Goal: Task Accomplishment & Management: Use online tool/utility

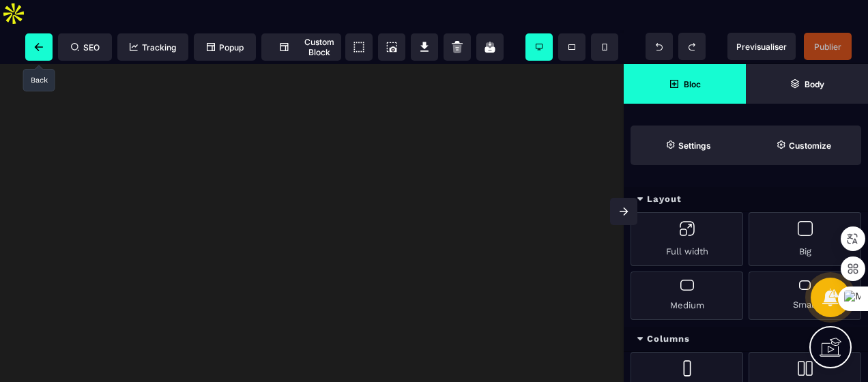
click at [40, 43] on icon at bounding box center [39, 47] width 14 height 8
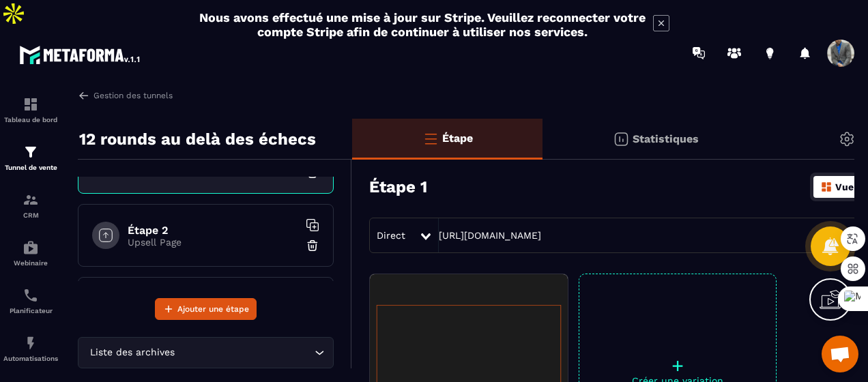
scroll to position [55, 0]
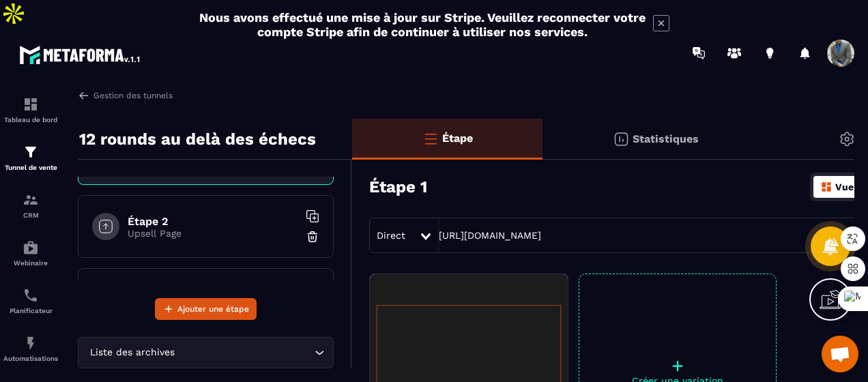
drag, startPoint x: 188, startPoint y: 197, endPoint x: 157, endPoint y: 203, distance: 31.9
drag, startPoint x: 157, startPoint y: 203, endPoint x: 132, endPoint y: 201, distance: 25.3
click at [132, 228] on p "Upsell Page" at bounding box center [213, 233] width 171 height 11
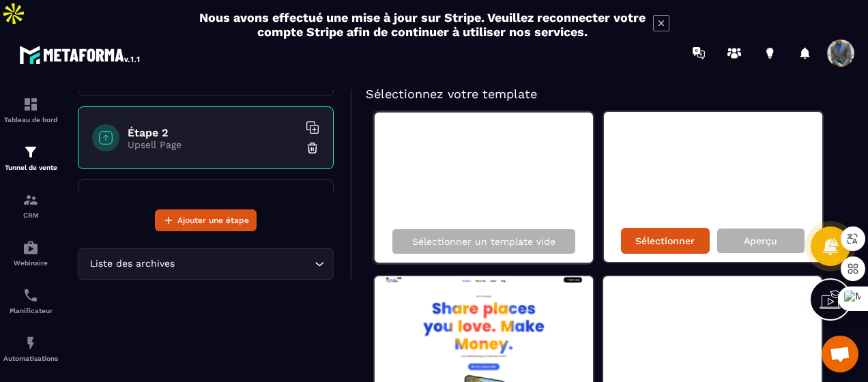
scroll to position [89, 0]
click at [549, 278] on img at bounding box center [484, 351] width 218 height 150
click at [744, 228] on div "Aperçu" at bounding box center [761, 241] width 89 height 26
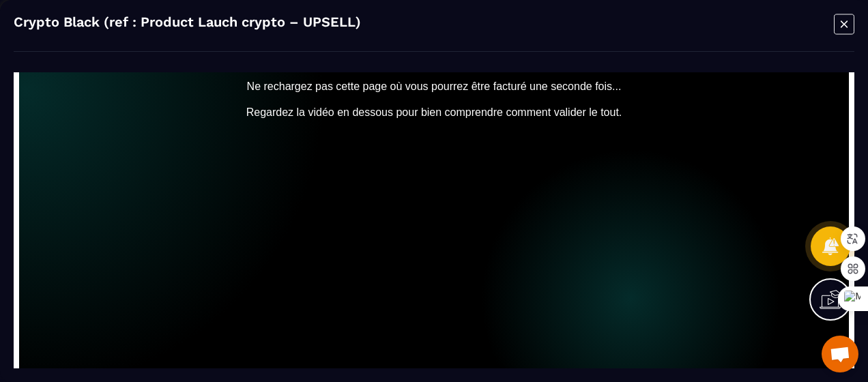
scroll to position [0, 0]
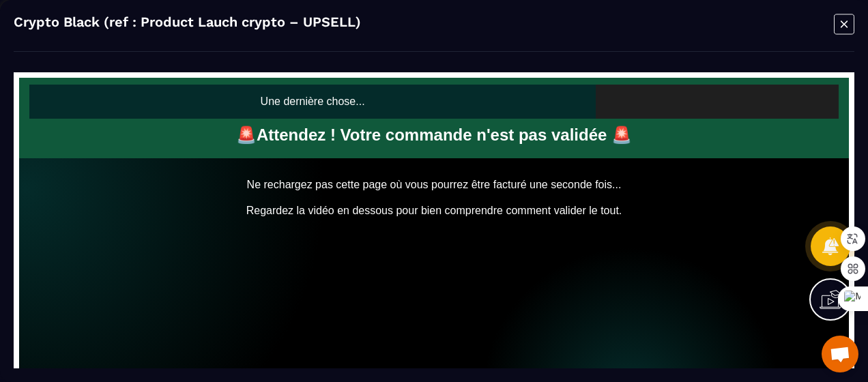
click at [846, 18] on icon "Modal window" at bounding box center [844, 24] width 20 height 21
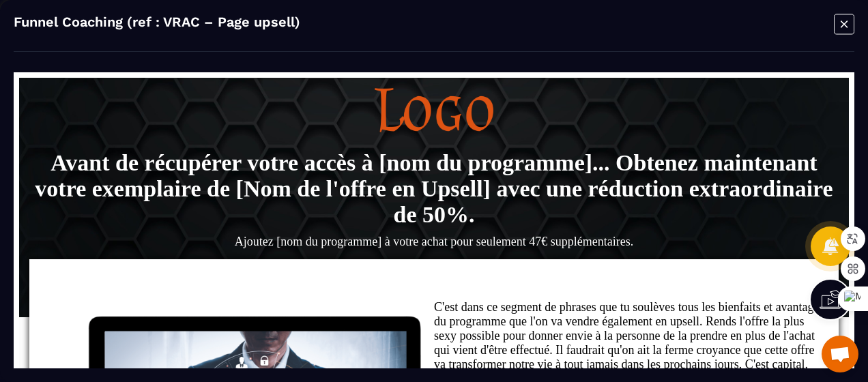
drag, startPoint x: 835, startPoint y: 25, endPoint x: 456, endPoint y: 61, distance: 381.1
click at [456, 61] on div "Funnel Coaching (ref : VRAC – Page upsell)" at bounding box center [434, 191] width 868 height 382
click at [846, 25] on icon "Modal window" at bounding box center [844, 23] width 7 height 7
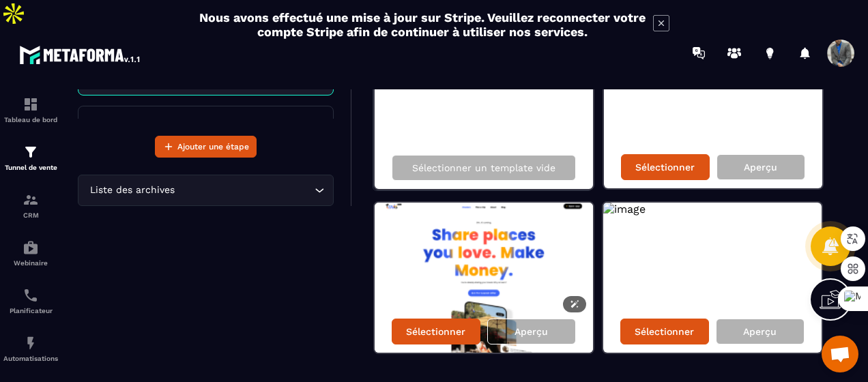
scroll to position [164, 0]
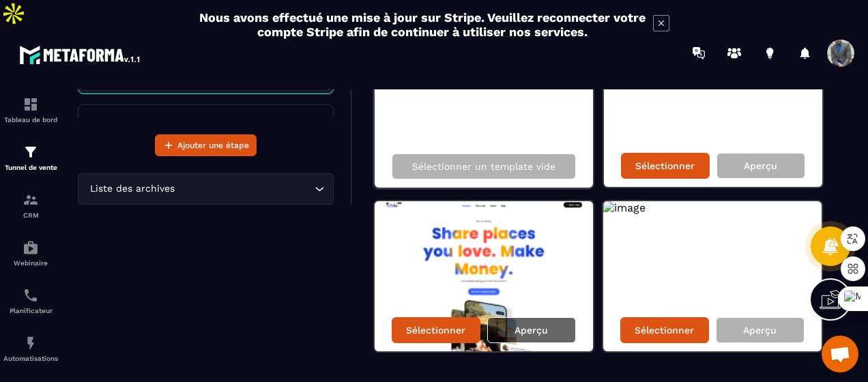
drag, startPoint x: 521, startPoint y: 296, endPoint x: 535, endPoint y: 297, distance: 13.7
click at [535, 325] on p "Aperçu" at bounding box center [531, 330] width 33 height 11
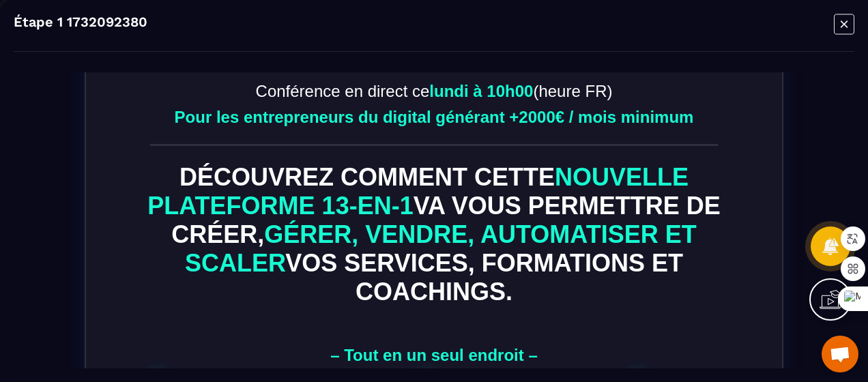
scroll to position [130, 0]
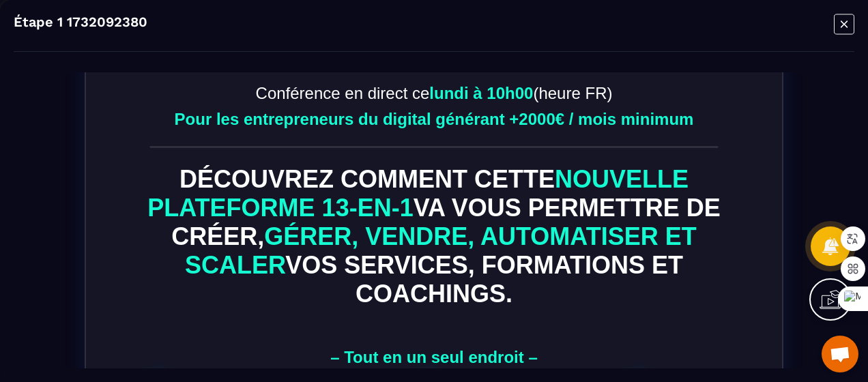
click at [850, 25] on icon "Modal window" at bounding box center [844, 24] width 20 height 21
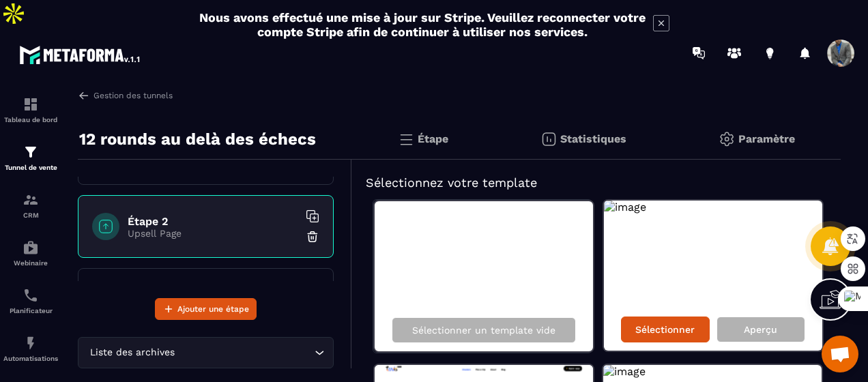
scroll to position [82, 0]
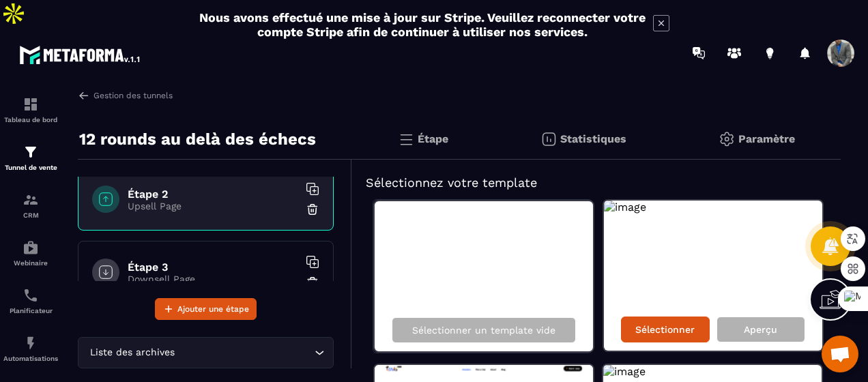
drag, startPoint x: 328, startPoint y: 244, endPoint x: 240, endPoint y: 359, distance: 144.7
click at [240, 359] on div "12 rounds au delà des échecs Étape 1 Sales Page Étape 2 Upsell Page Étape 3 Dow…" at bounding box center [215, 338] width 274 height 439
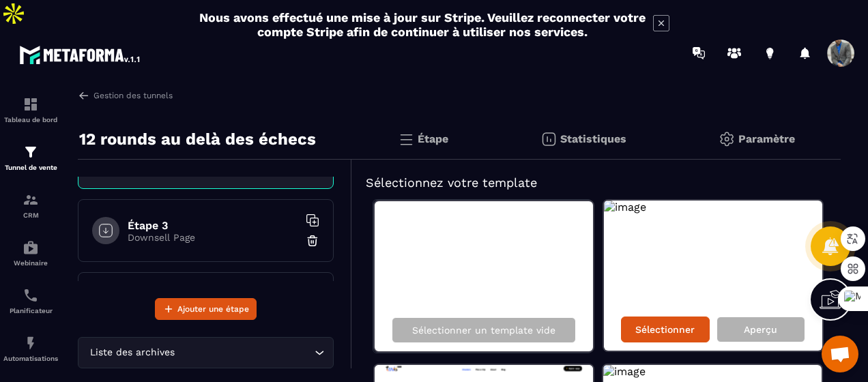
scroll to position [136, 0]
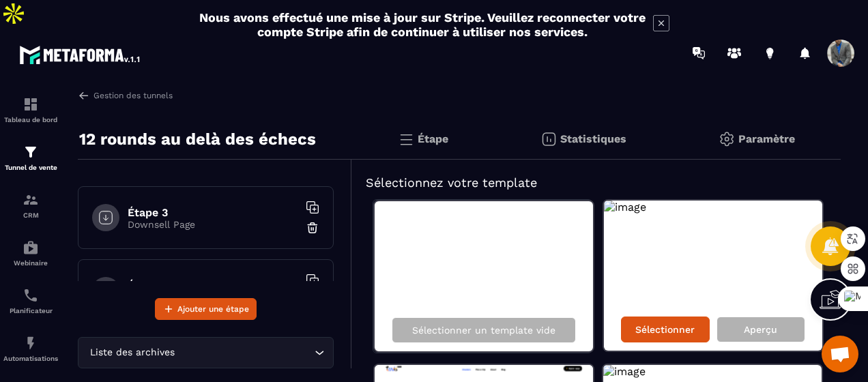
click at [227, 206] on h6 "Étape 3" at bounding box center [213, 212] width 171 height 13
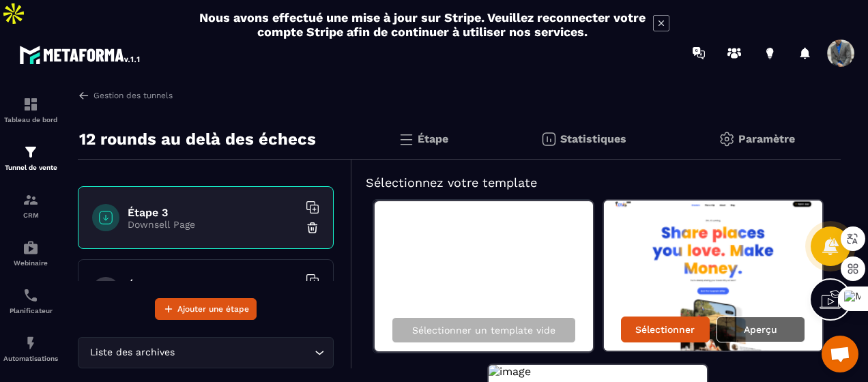
click at [768, 324] on p "Aperçu" at bounding box center [760, 329] width 33 height 11
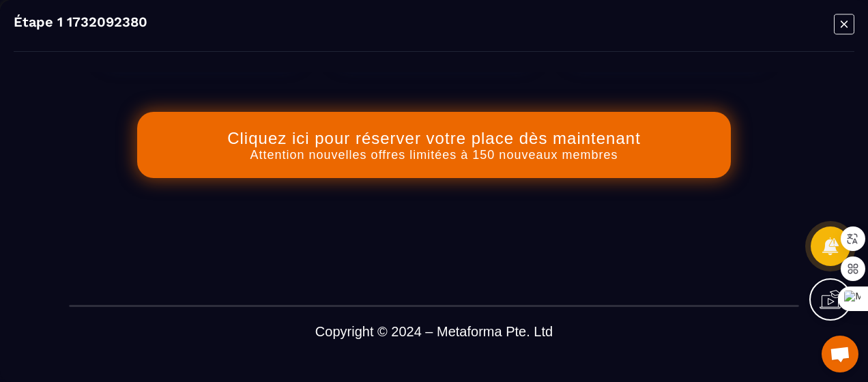
scroll to position [1053, 0]
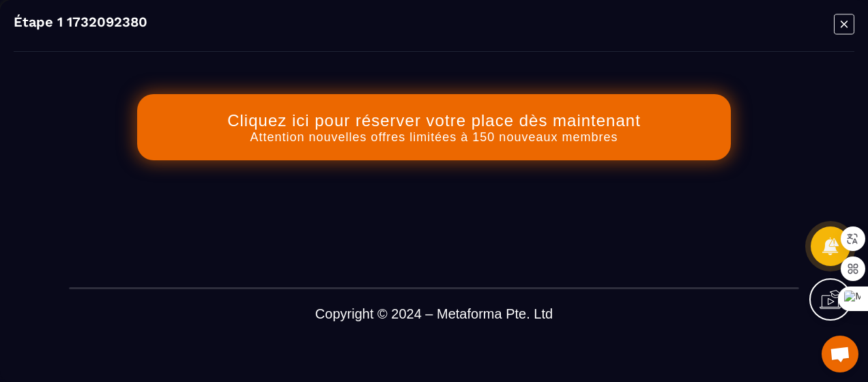
click at [839, 24] on icon "Modal window" at bounding box center [844, 24] width 20 height 21
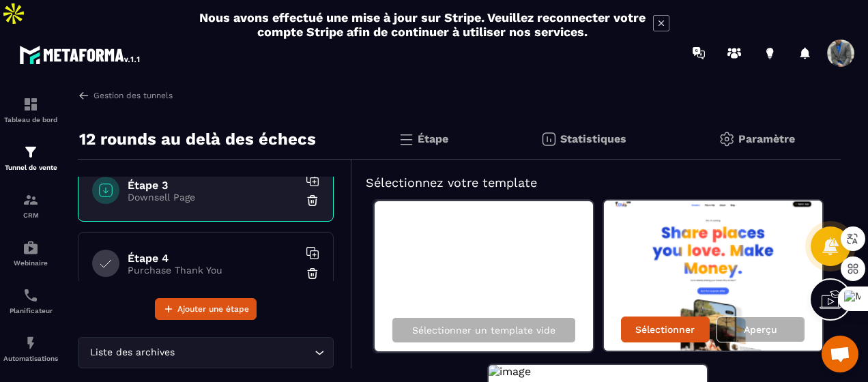
scroll to position [186, 0]
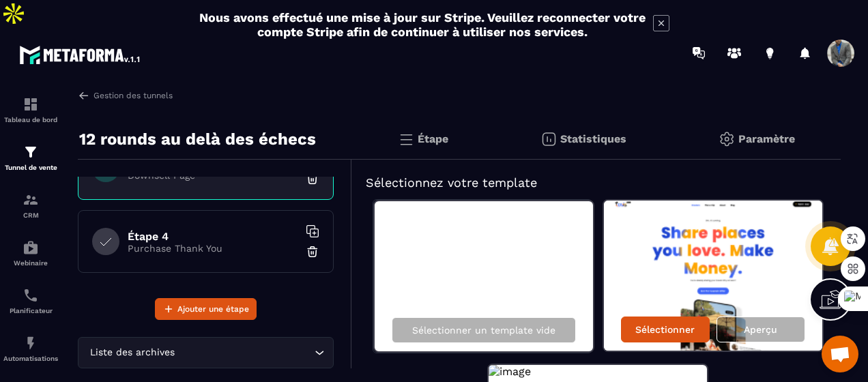
click at [244, 243] on p "Purchase Thank You" at bounding box center [213, 248] width 171 height 11
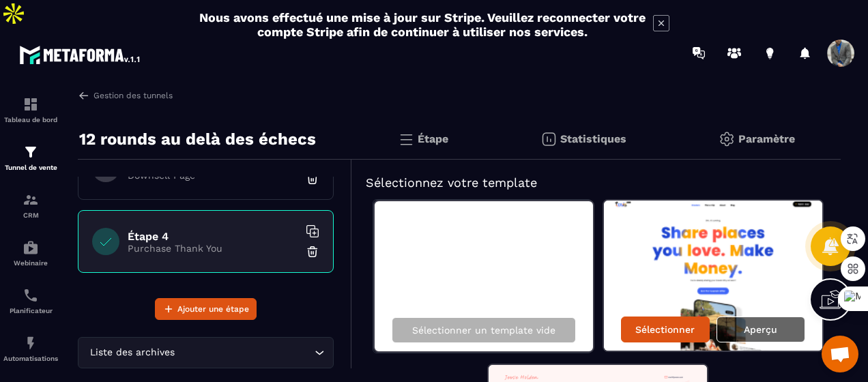
click at [768, 324] on p "Aperçu" at bounding box center [760, 329] width 33 height 11
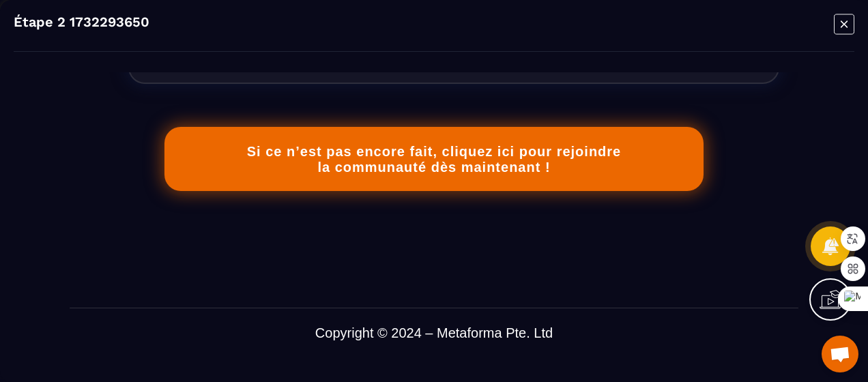
scroll to position [1772, 0]
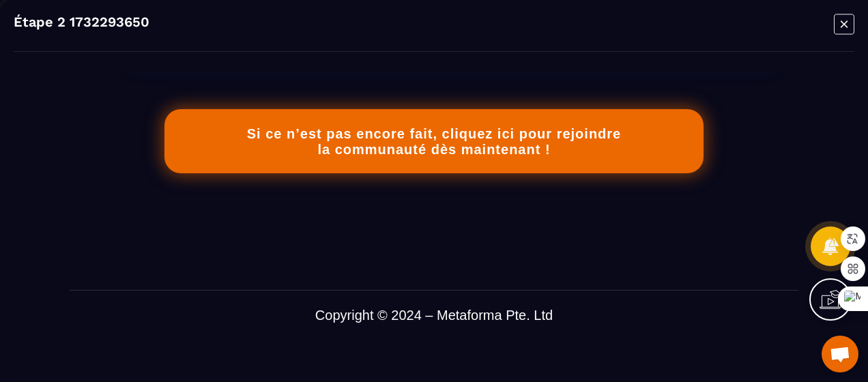
click at [850, 23] on icon "Modal window" at bounding box center [844, 24] width 20 height 21
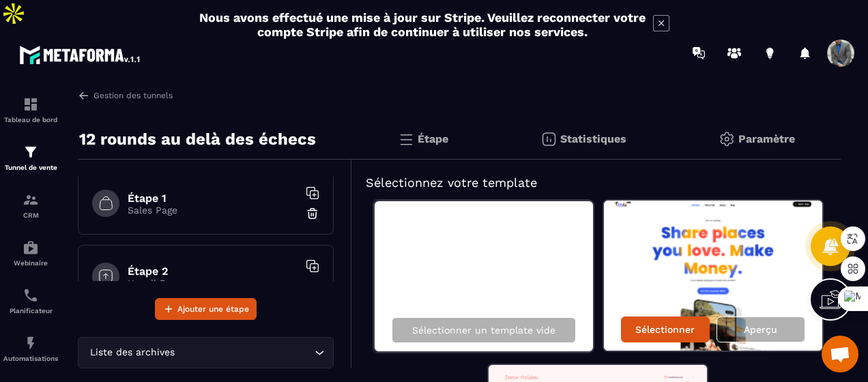
scroll to position [0, 0]
click at [199, 195] on div "Étape 1 Sales Page" at bounding box center [206, 208] width 256 height 63
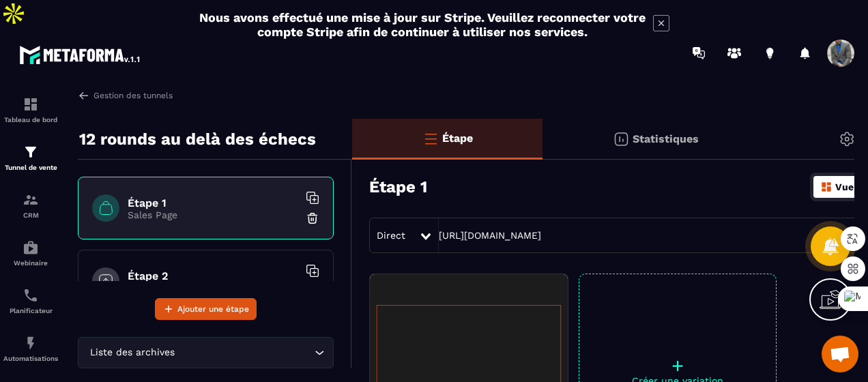
click at [222, 270] on h6 "Étape 2" at bounding box center [213, 276] width 171 height 13
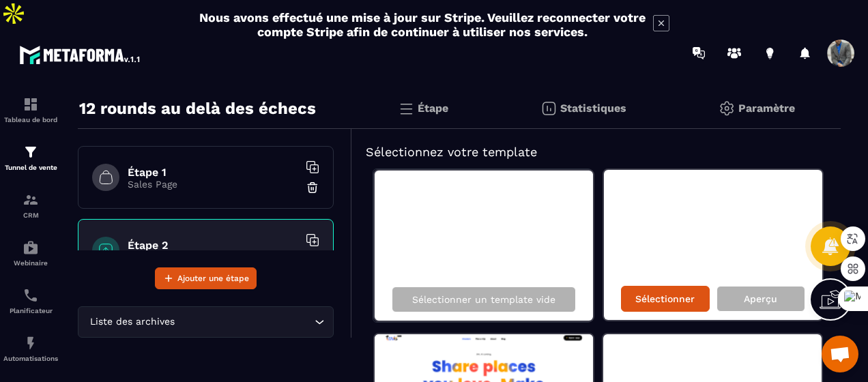
scroll to position [30, 0]
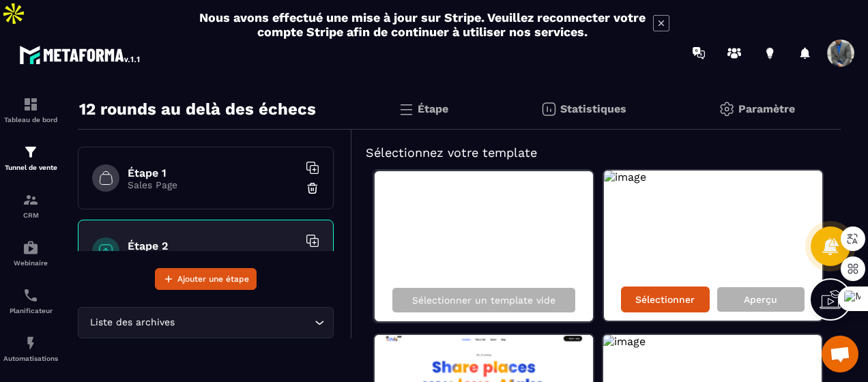
click at [816, 298] on div at bounding box center [830, 299] width 42 height 42
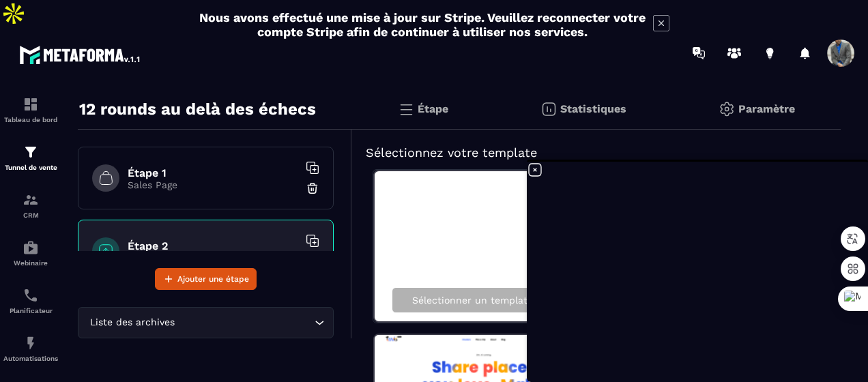
click at [734, 101] on img at bounding box center [727, 109] width 16 height 16
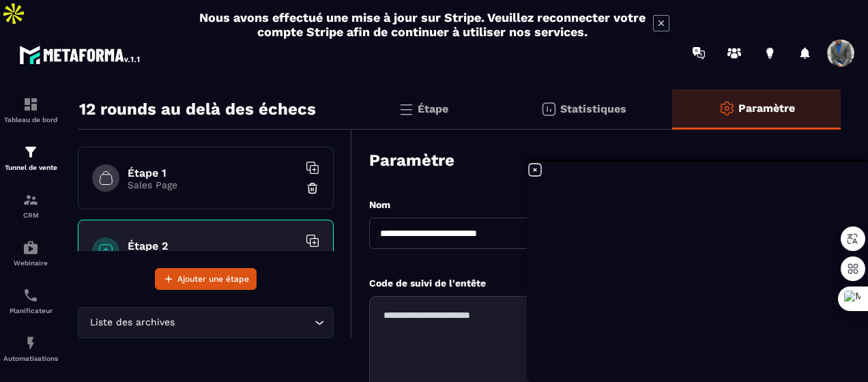
click at [534, 168] on icon at bounding box center [535, 170] width 12 height 12
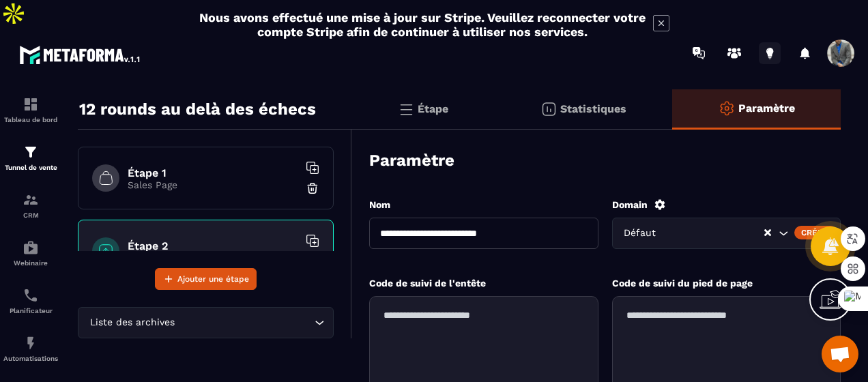
click at [775, 42] on icon at bounding box center [770, 53] width 22 height 22
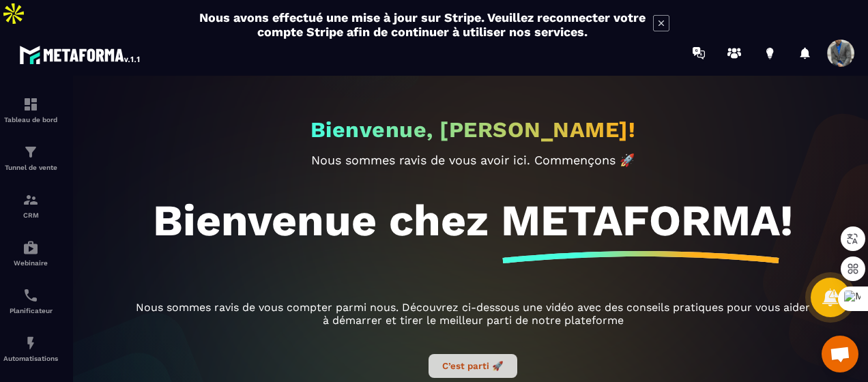
click at [491, 354] on button "C’est parti 🚀" at bounding box center [473, 366] width 89 height 24
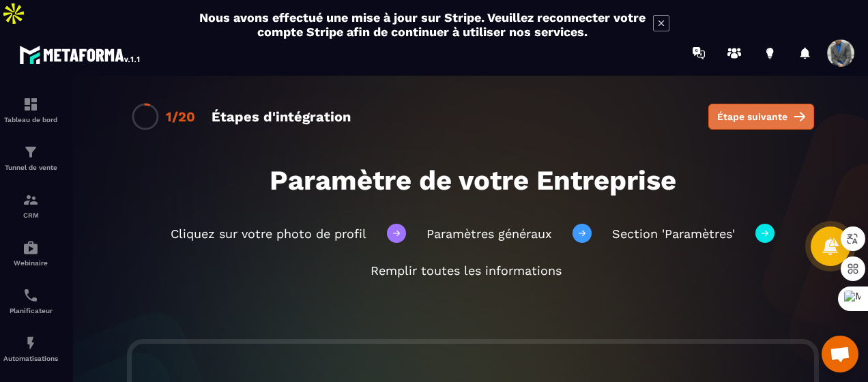
click at [753, 110] on span "Étape suivante" at bounding box center [752, 117] width 70 height 14
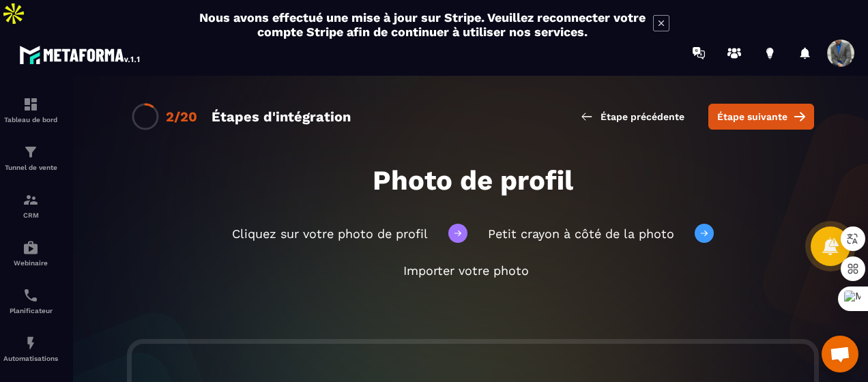
click at [753, 110] on span "Étape suivante" at bounding box center [752, 117] width 70 height 14
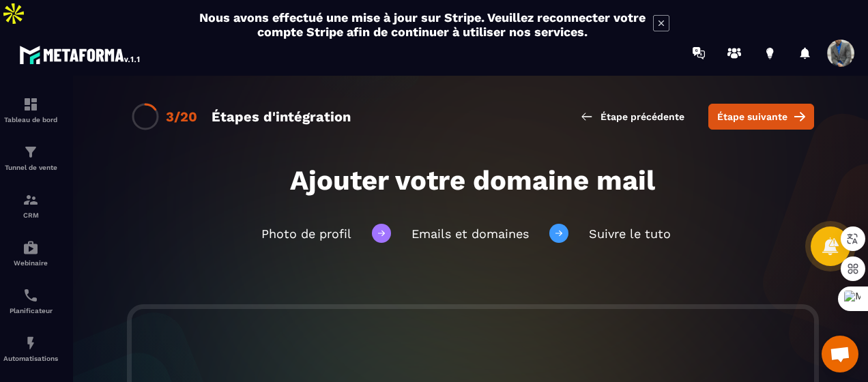
click at [753, 110] on span "Étape suivante" at bounding box center [752, 117] width 70 height 14
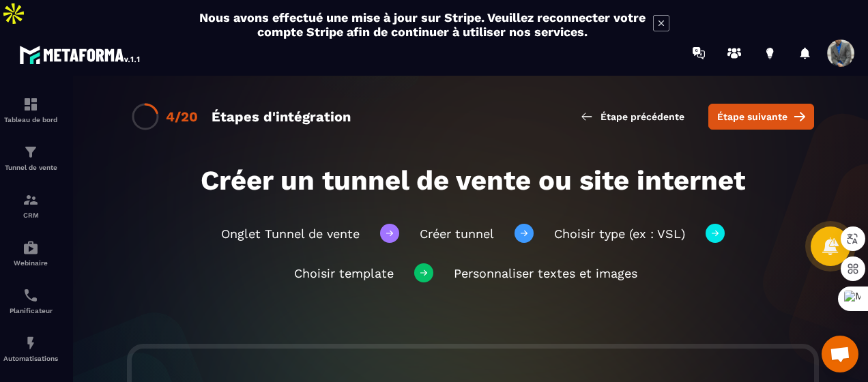
click at [753, 110] on span "Étape suivante" at bounding box center [752, 117] width 70 height 14
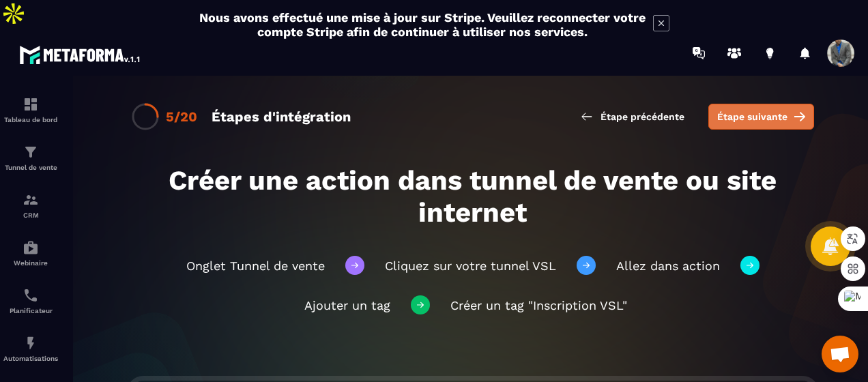
click at [723, 110] on span "Étape suivante" at bounding box center [752, 117] width 70 height 14
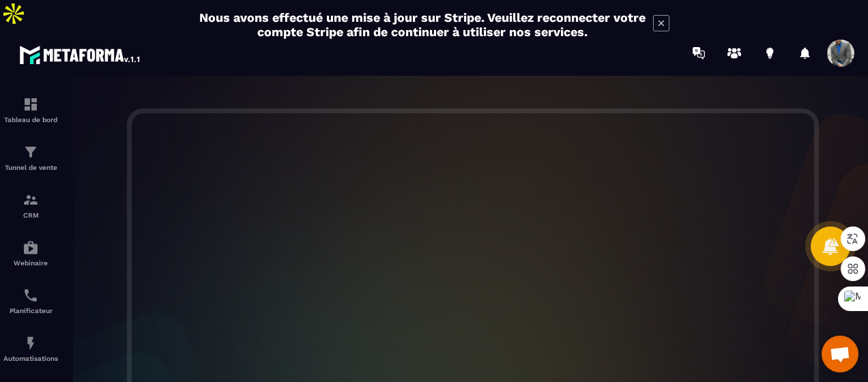
scroll to position [308, 0]
click at [26, 335] on img at bounding box center [31, 343] width 16 height 16
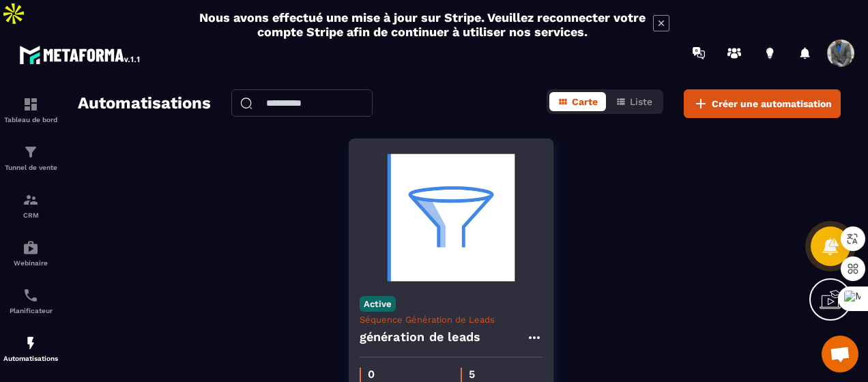
scroll to position [60, 0]
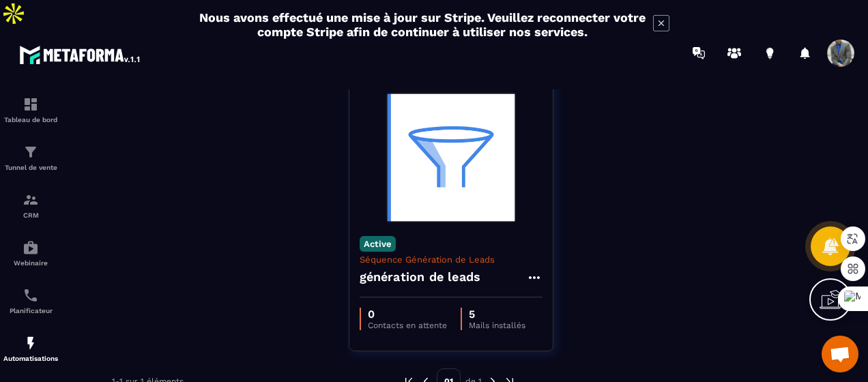
click at [822, 287] on div at bounding box center [830, 299] width 42 height 42
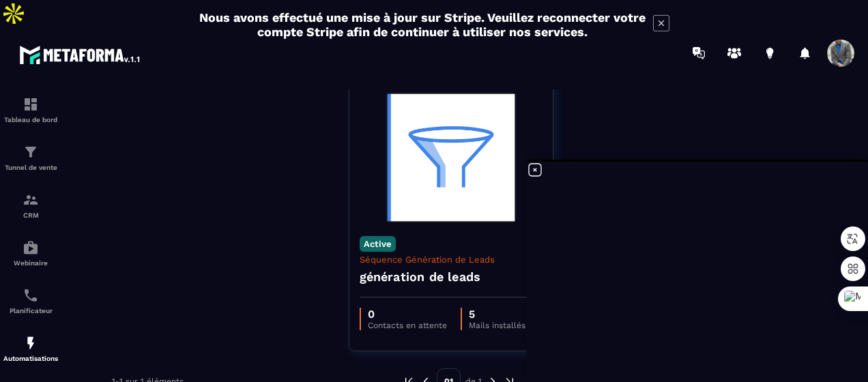
scroll to position [0, 0]
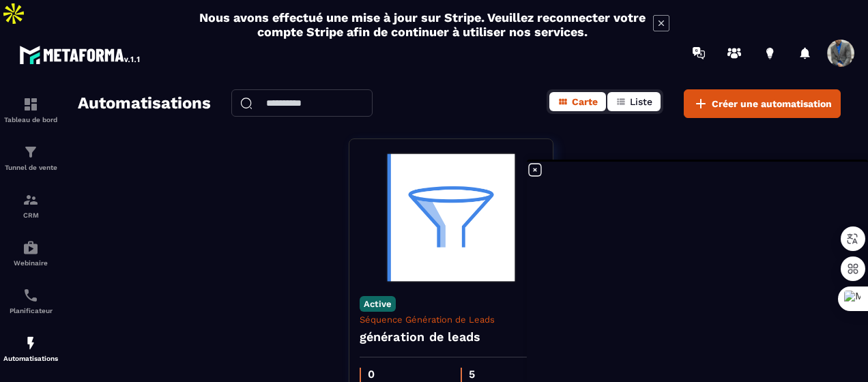
click at [627, 92] on button "Liste" at bounding box center [633, 101] width 53 height 19
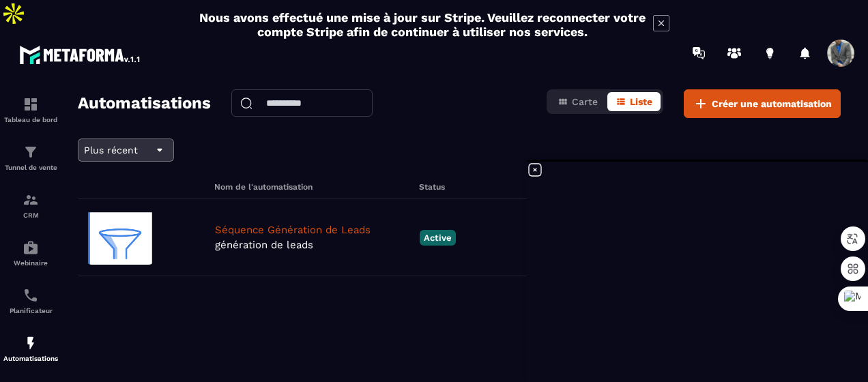
click at [161, 142] on icon at bounding box center [160, 150] width 16 height 16
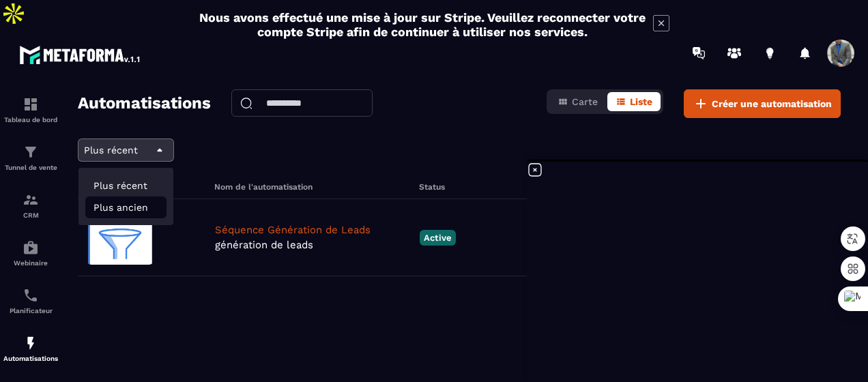
click at [136, 197] on li "Plus ancien" at bounding box center [125, 208] width 81 height 22
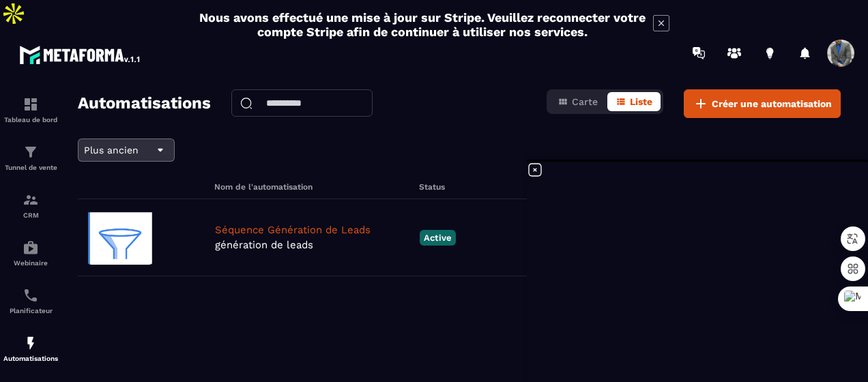
click at [154, 142] on icon at bounding box center [160, 150] width 16 height 16
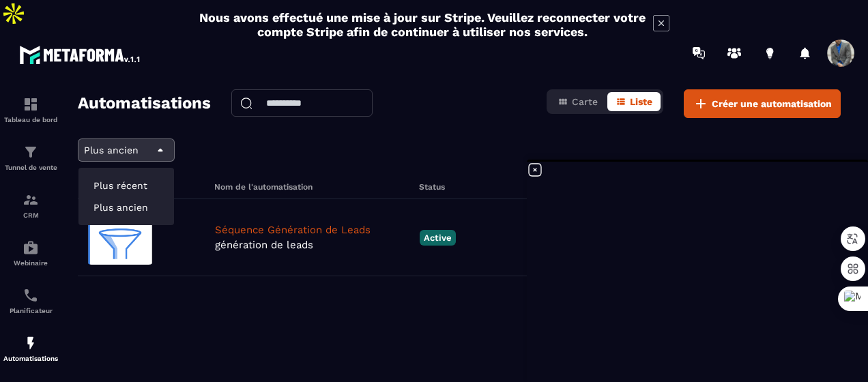
drag, startPoint x: 134, startPoint y: 145, endPoint x: 117, endPoint y: 156, distance: 19.3
click at [117, 197] on li "Plus récent" at bounding box center [126, 208] width 82 height 22
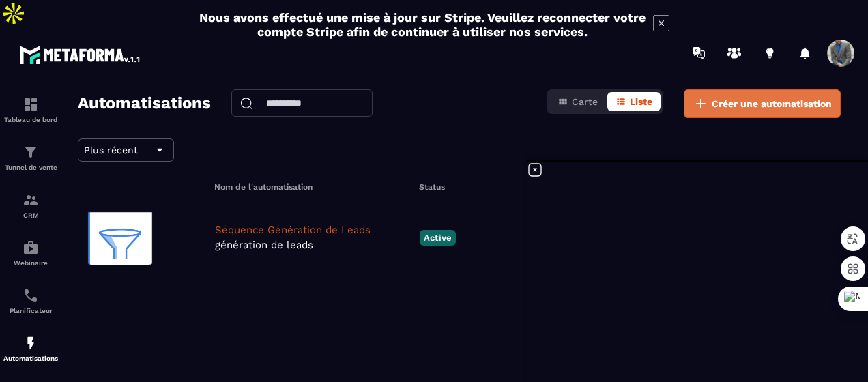
click at [714, 97] on span "Créer une automatisation" at bounding box center [772, 104] width 120 height 14
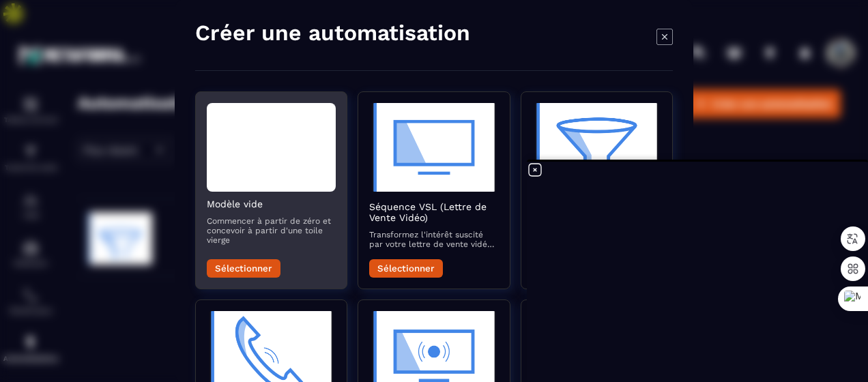
click at [270, 218] on p "Commencer à partir de zéro et concevoir à partir d'une toile vierge" at bounding box center [271, 230] width 129 height 29
click at [252, 263] on button "Sélectionner" at bounding box center [244, 268] width 74 height 18
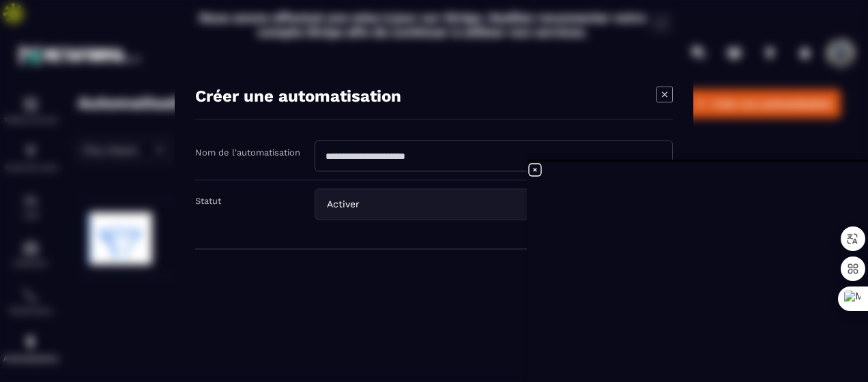
click at [381, 160] on input "Modal window" at bounding box center [494, 156] width 358 height 31
type input "****"
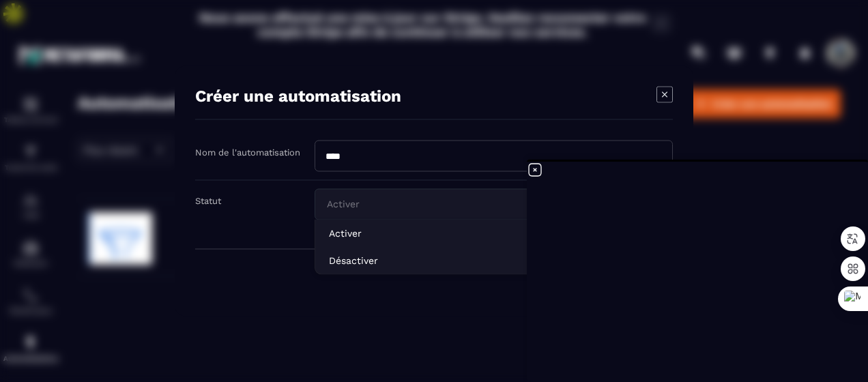
click at [434, 207] on input "Search for option" at bounding box center [486, 204] width 327 height 15
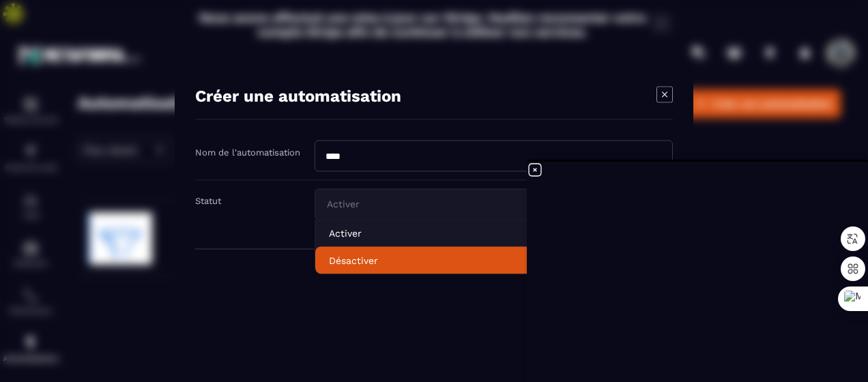
click at [370, 263] on p "Désactiver" at bounding box center [494, 261] width 330 height 14
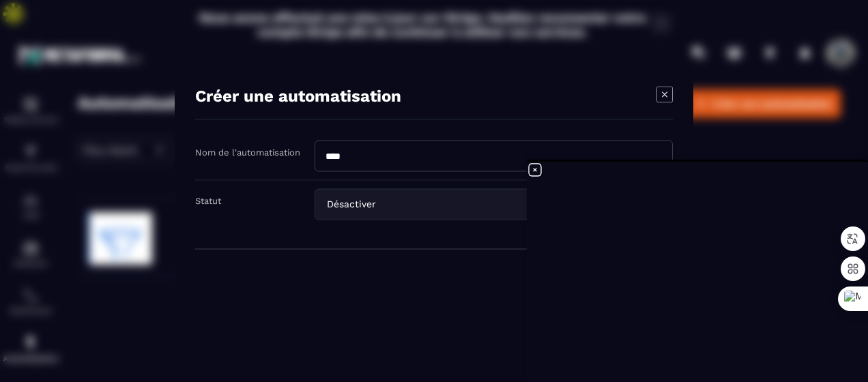
click at [618, 270] on button "Créer" at bounding box center [645, 283] width 55 height 26
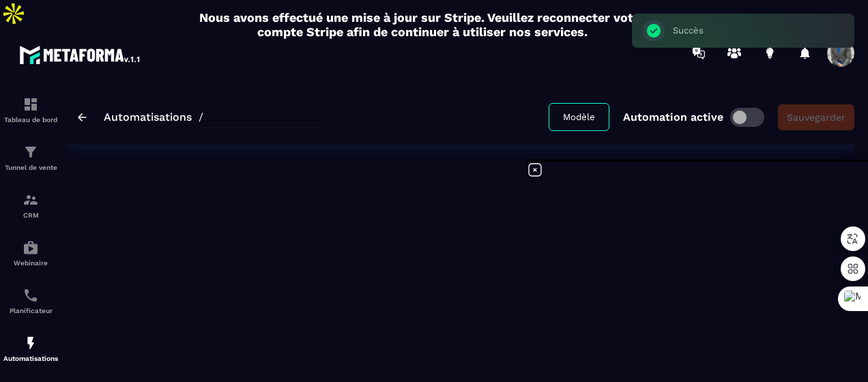
type input "****"
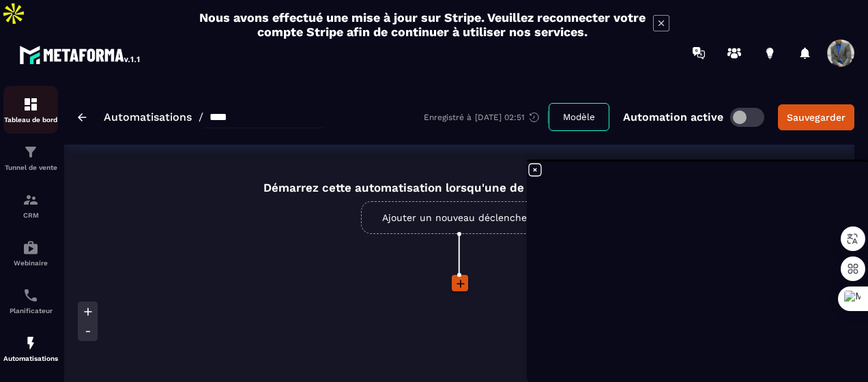
click at [26, 116] on p "Tableau de bord" at bounding box center [30, 120] width 55 height 8
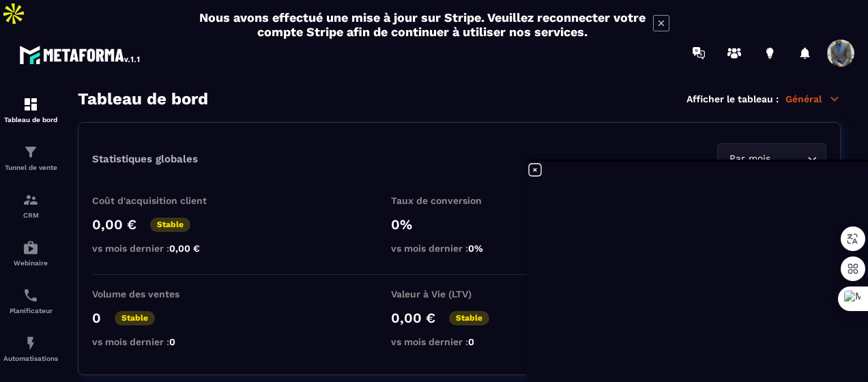
click at [537, 168] on icon at bounding box center [535, 170] width 16 height 16
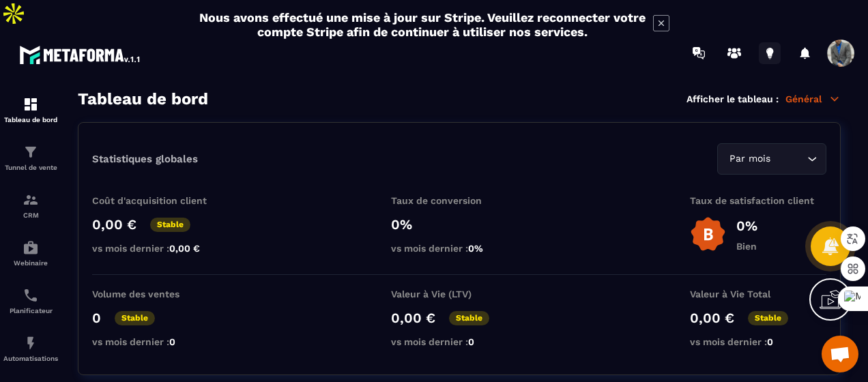
click at [774, 42] on icon at bounding box center [770, 53] width 22 height 22
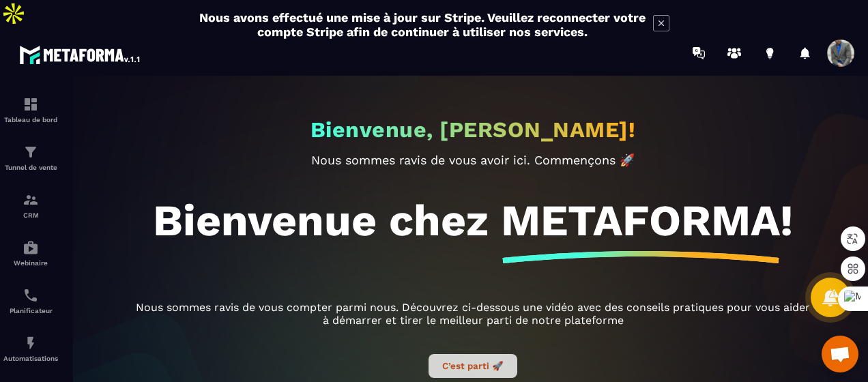
click at [446, 354] on button "C’est parti 🚀" at bounding box center [473, 366] width 89 height 24
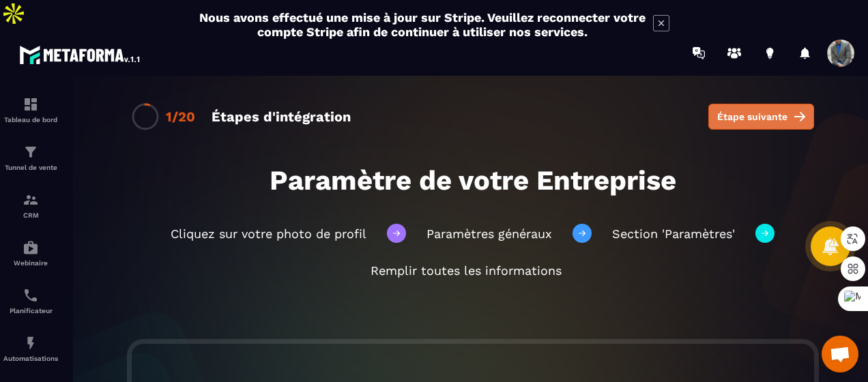
click at [731, 110] on span "Étape suivante" at bounding box center [752, 117] width 70 height 14
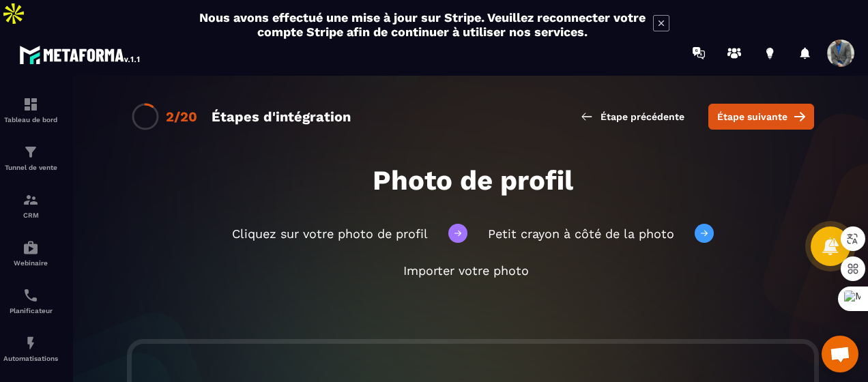
click at [731, 110] on span "Étape suivante" at bounding box center [752, 117] width 70 height 14
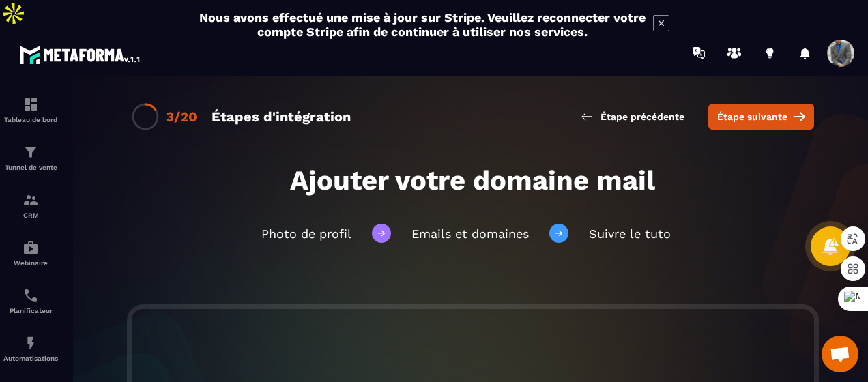
click at [731, 110] on span "Étape suivante" at bounding box center [752, 117] width 70 height 14
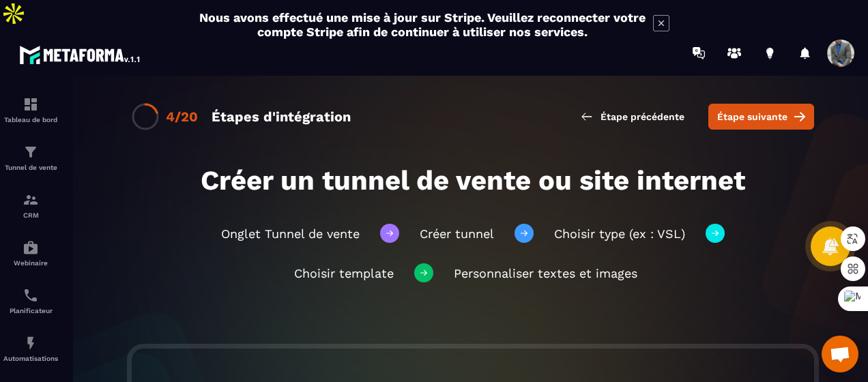
click at [731, 110] on span "Étape suivante" at bounding box center [752, 117] width 70 height 14
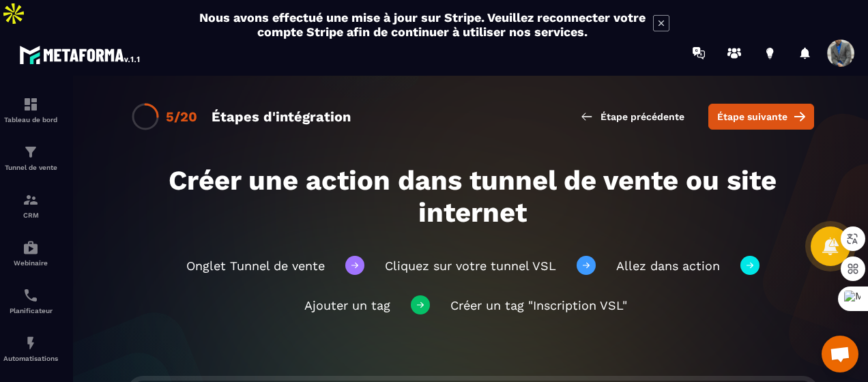
click at [731, 110] on span "Étape suivante" at bounding box center [752, 117] width 70 height 14
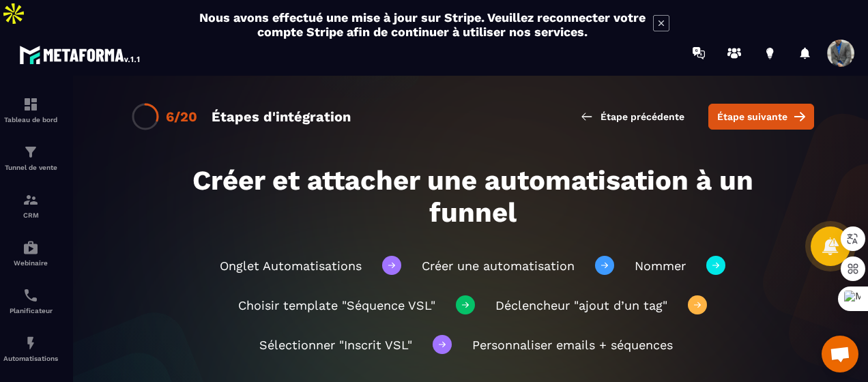
click at [731, 110] on span "Étape suivante" at bounding box center [752, 117] width 70 height 14
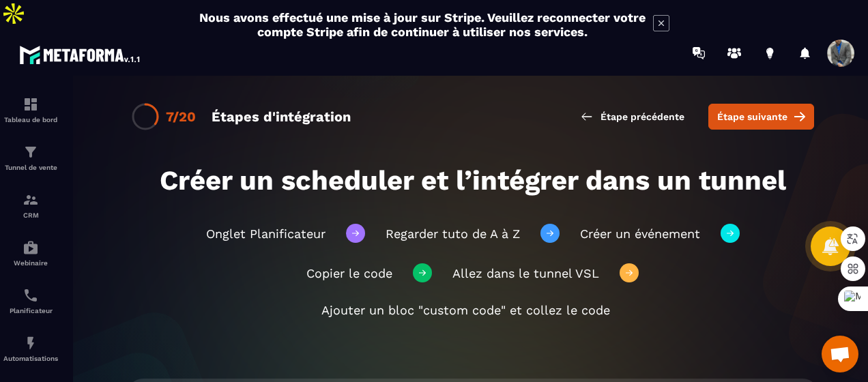
click at [731, 110] on span "Étape suivante" at bounding box center [752, 117] width 70 height 14
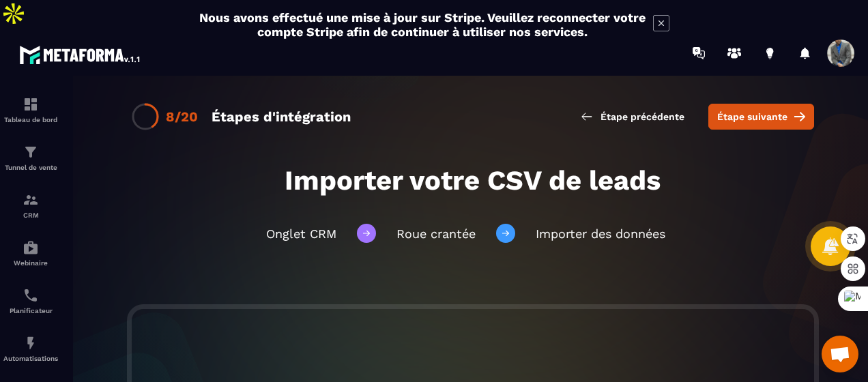
click at [731, 110] on span "Étape suivante" at bounding box center [752, 117] width 70 height 14
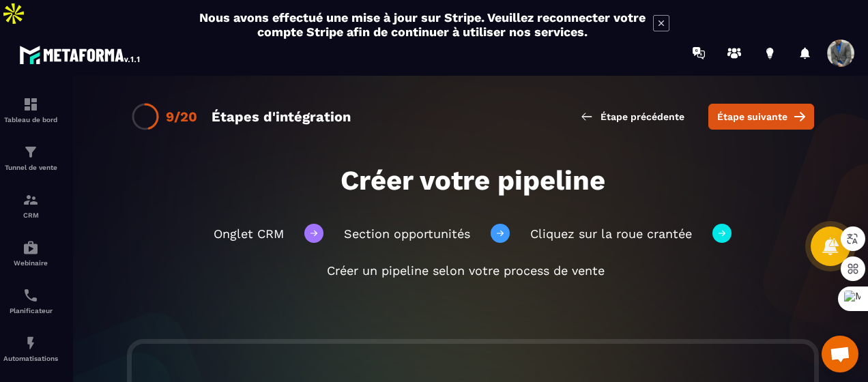
click at [731, 110] on span "Étape suivante" at bounding box center [752, 117] width 70 height 14
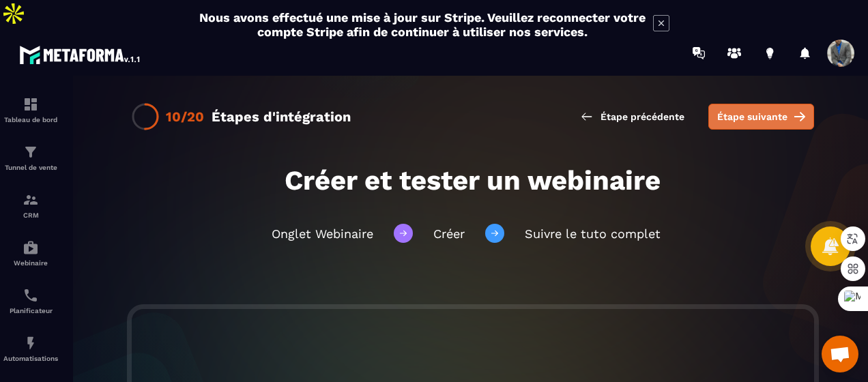
click at [741, 110] on span "Étape suivante" at bounding box center [752, 117] width 70 height 14
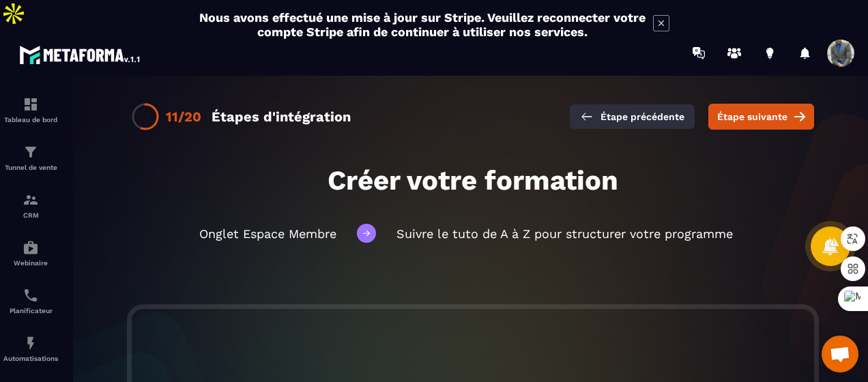
click at [667, 110] on span "Étape précédente" at bounding box center [643, 117] width 84 height 14
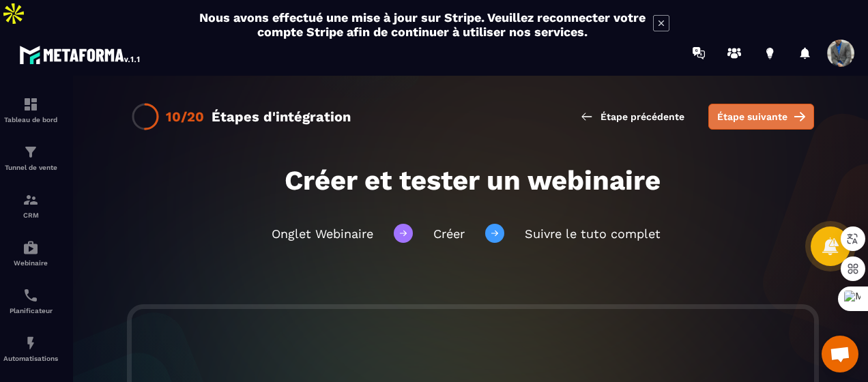
click at [727, 110] on span "Étape suivante" at bounding box center [752, 117] width 70 height 14
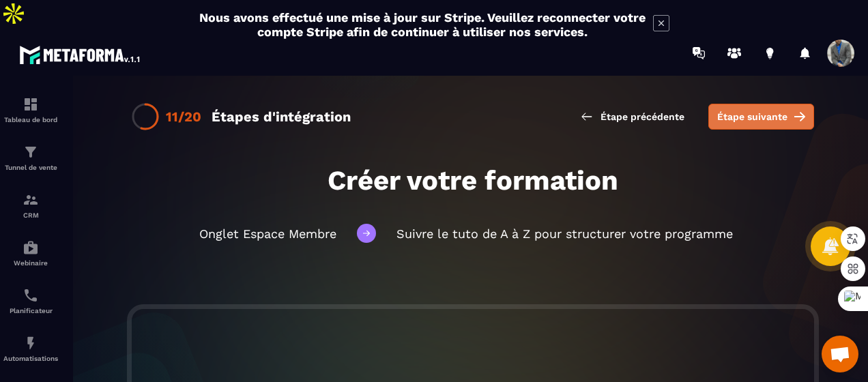
click at [750, 110] on span "Étape suivante" at bounding box center [752, 117] width 70 height 14
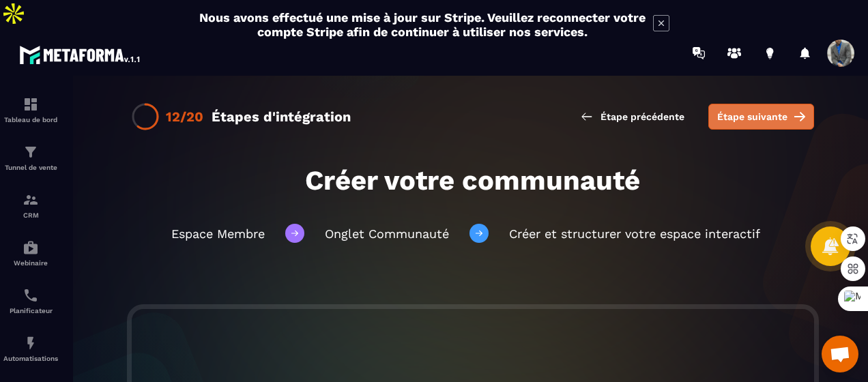
drag, startPoint x: 750, startPoint y: 88, endPoint x: 766, endPoint y: 81, distance: 17.7
drag, startPoint x: 766, startPoint y: 81, endPoint x: 790, endPoint y: 88, distance: 24.8
drag, startPoint x: 790, startPoint y: 88, endPoint x: 806, endPoint y: 85, distance: 15.9
click at [748, 110] on span "Étape suivante" at bounding box center [752, 117] width 70 height 14
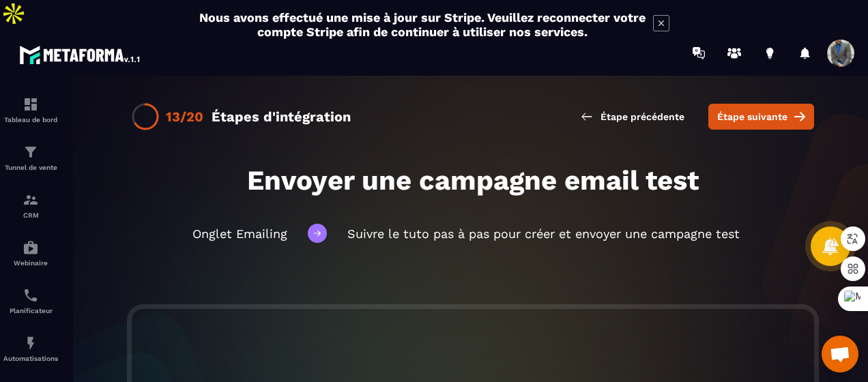
click at [748, 110] on span "Étape suivante" at bounding box center [752, 117] width 70 height 14
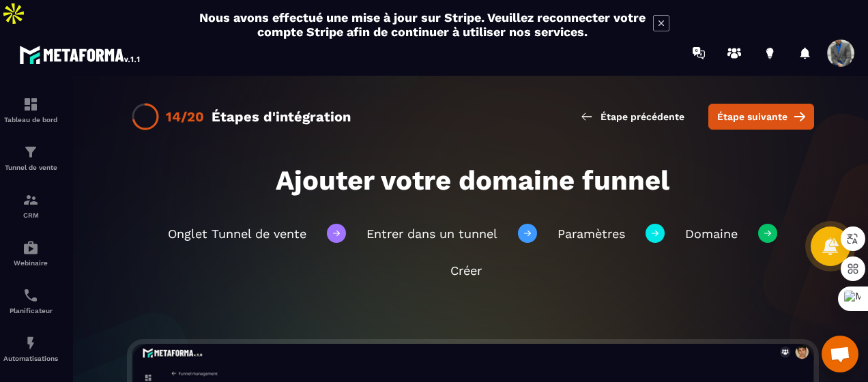
click at [748, 110] on span "Étape suivante" at bounding box center [752, 117] width 70 height 14
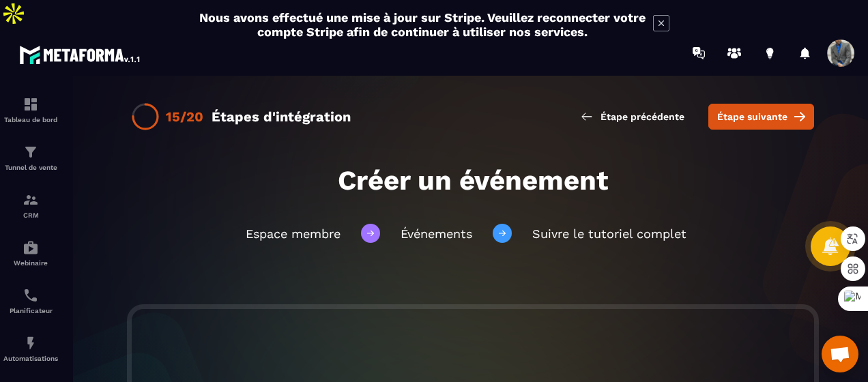
click at [748, 110] on span "Étape suivante" at bounding box center [752, 117] width 70 height 14
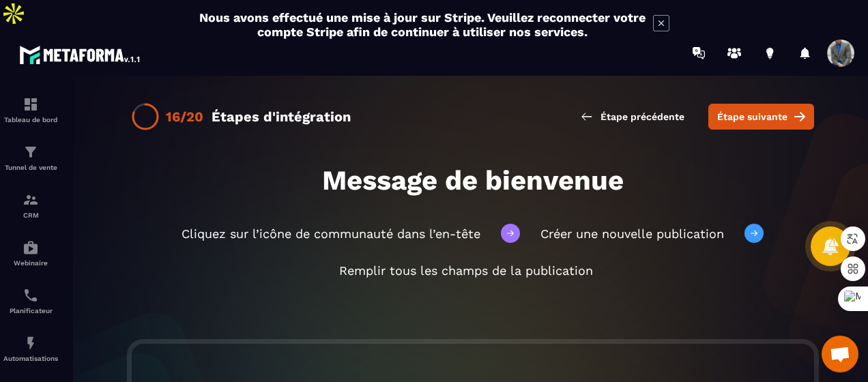
click at [748, 110] on span "Étape suivante" at bounding box center [752, 117] width 70 height 14
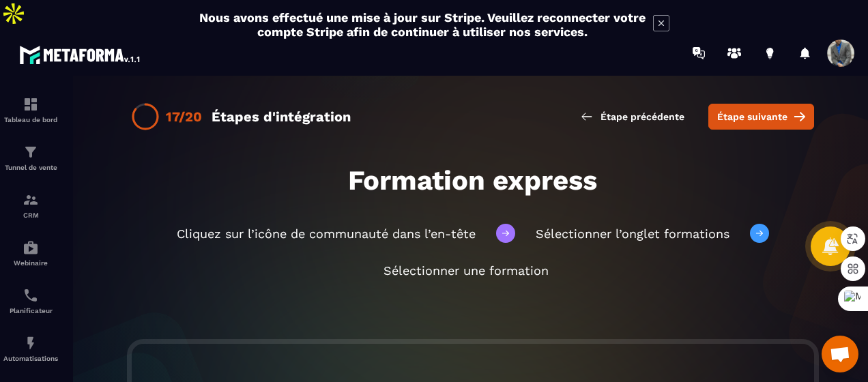
click at [748, 110] on span "Étape suivante" at bounding box center [752, 117] width 70 height 14
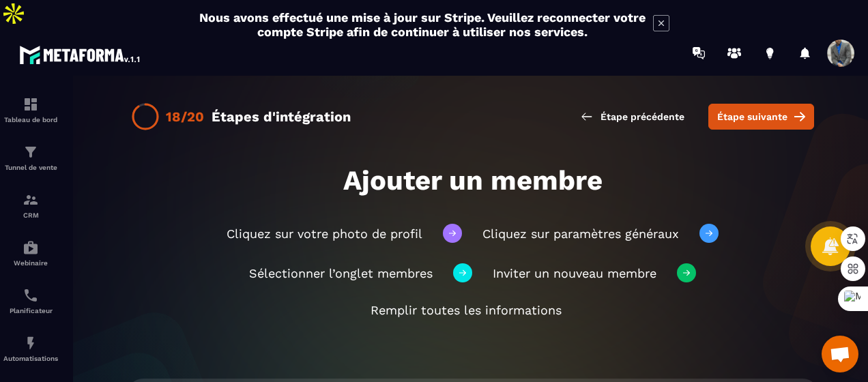
click at [748, 110] on span "Étape suivante" at bounding box center [752, 117] width 70 height 14
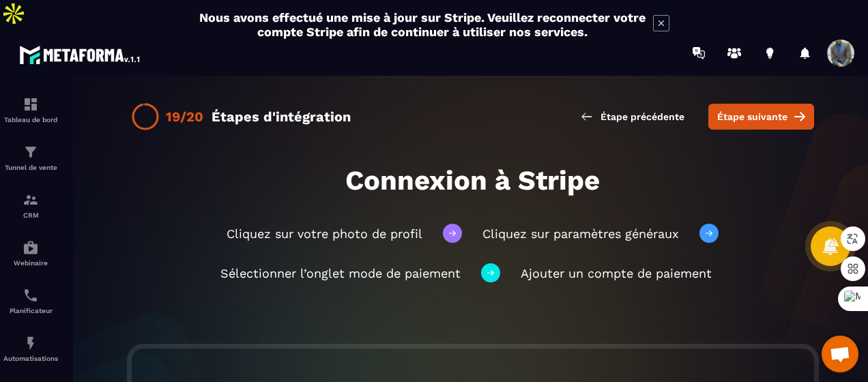
click at [748, 110] on span "Étape suivante" at bounding box center [752, 117] width 70 height 14
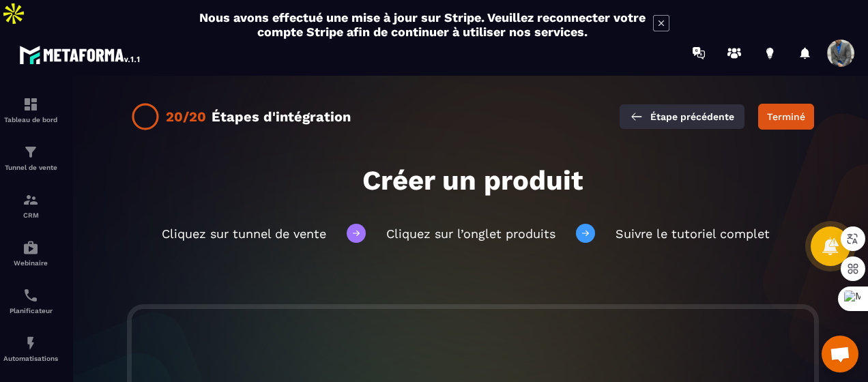
click at [636, 110] on icon at bounding box center [637, 117] width 14 height 14
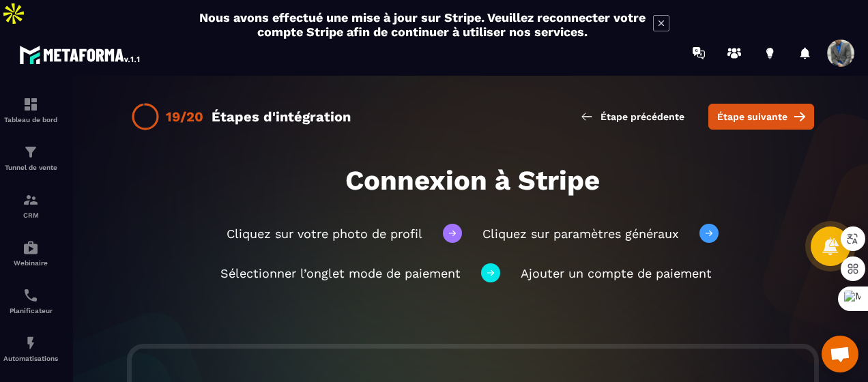
click at [636, 110] on span "Étape précédente" at bounding box center [643, 117] width 84 height 14
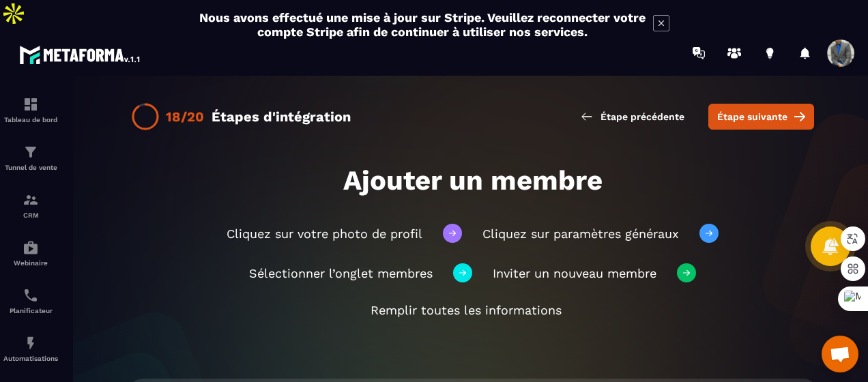
click at [636, 110] on span "Étape précédente" at bounding box center [643, 117] width 84 height 14
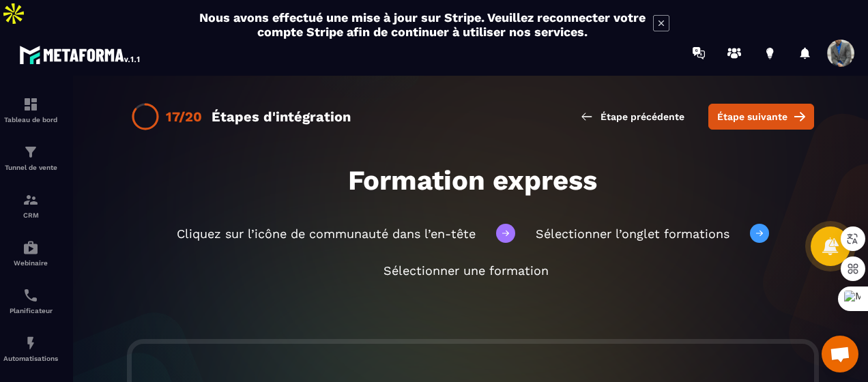
click at [636, 110] on span "Étape précédente" at bounding box center [643, 117] width 84 height 14
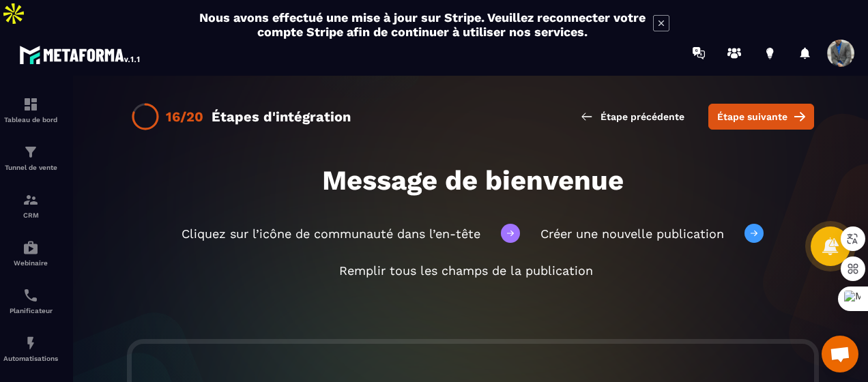
click at [636, 110] on span "Étape précédente" at bounding box center [643, 117] width 84 height 14
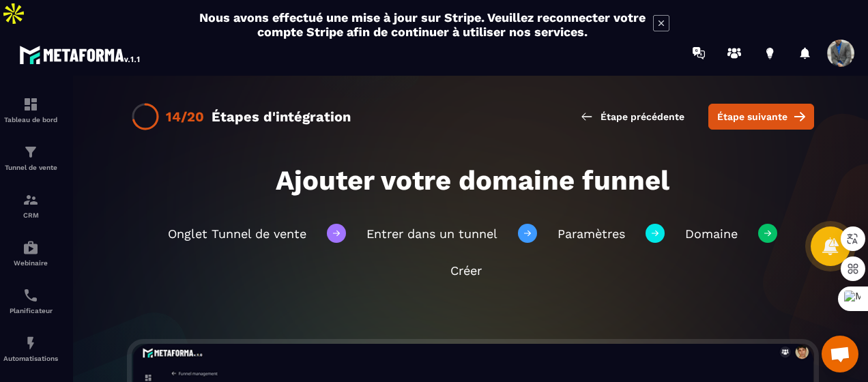
click at [636, 110] on span "Étape précédente" at bounding box center [643, 117] width 84 height 14
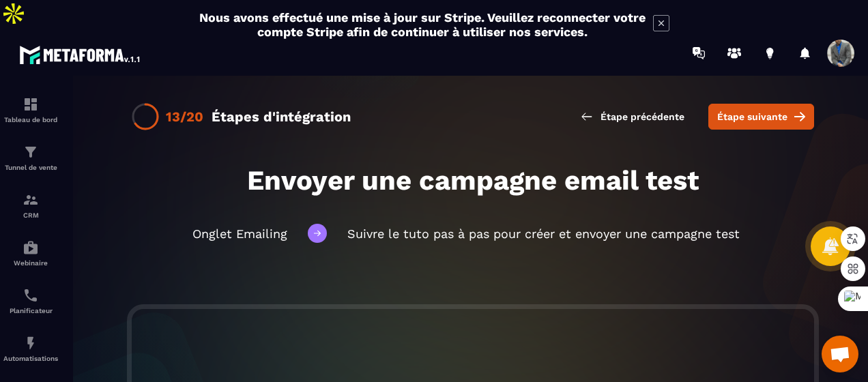
click at [636, 110] on span "Étape précédente" at bounding box center [643, 117] width 84 height 14
